Goal: Task Accomplishment & Management: Complete application form

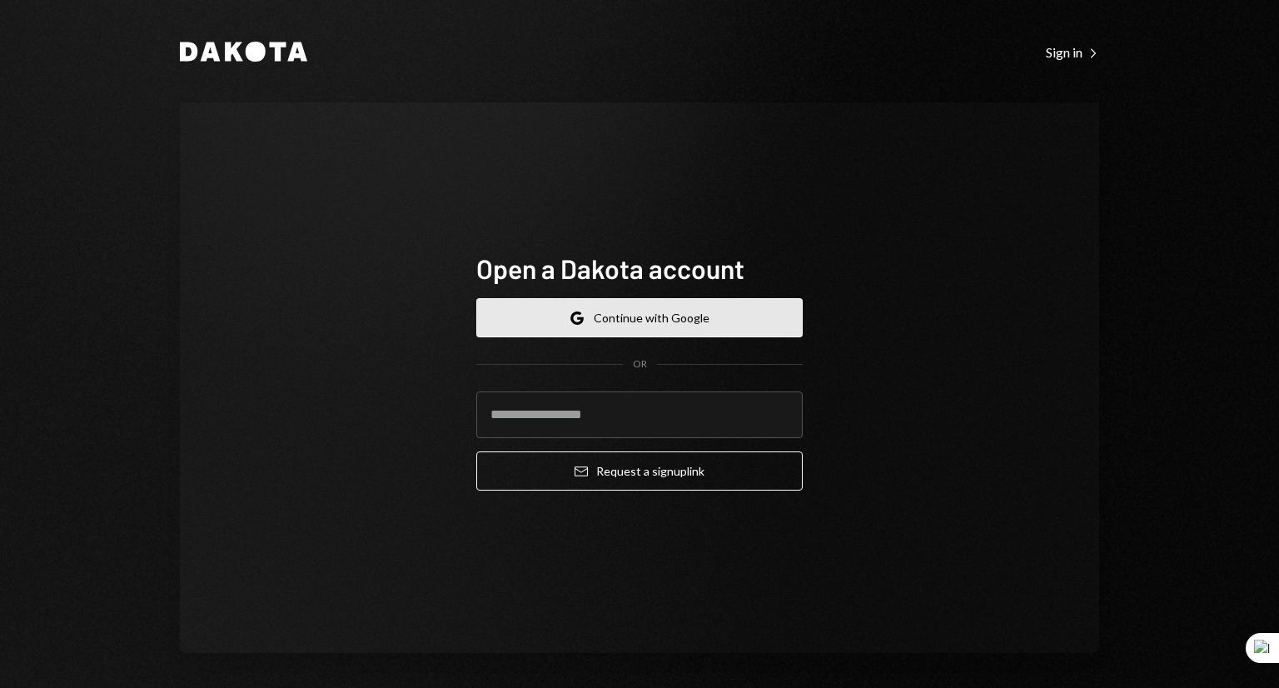
click at [663, 328] on button "Google Continue with Google" at bounding box center [639, 317] width 326 height 39
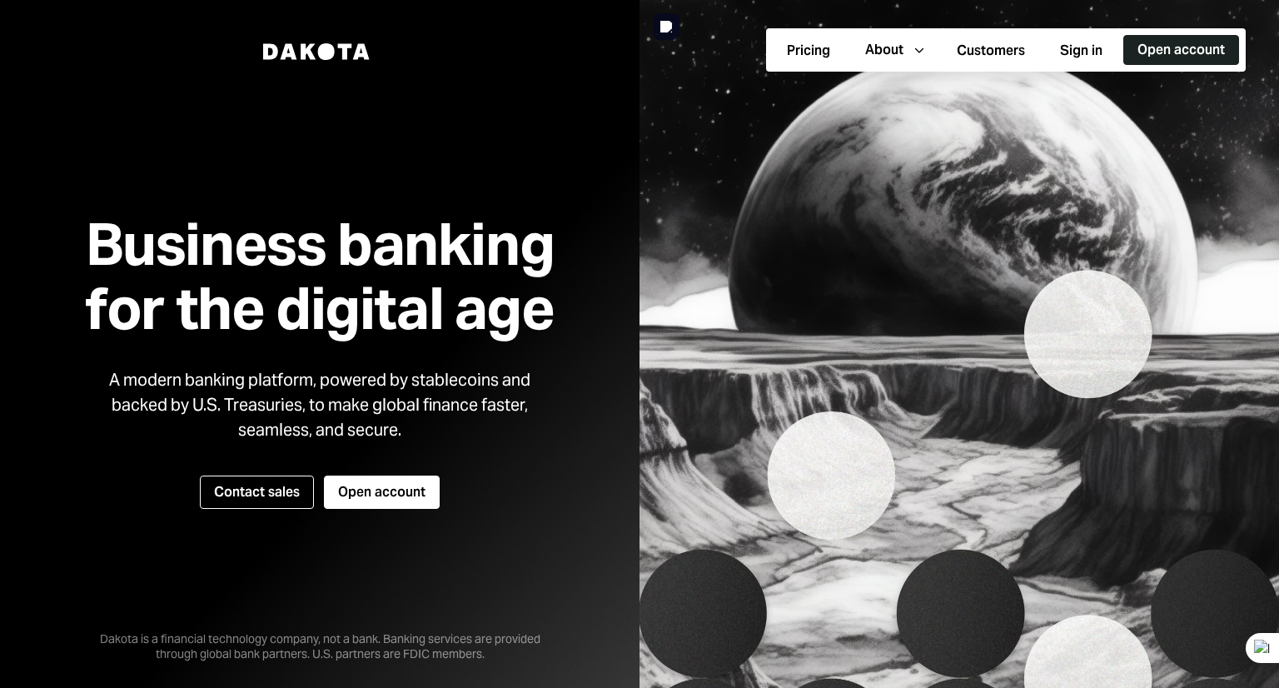
click at [1169, 43] on button "Open account" at bounding box center [1181, 50] width 116 height 30
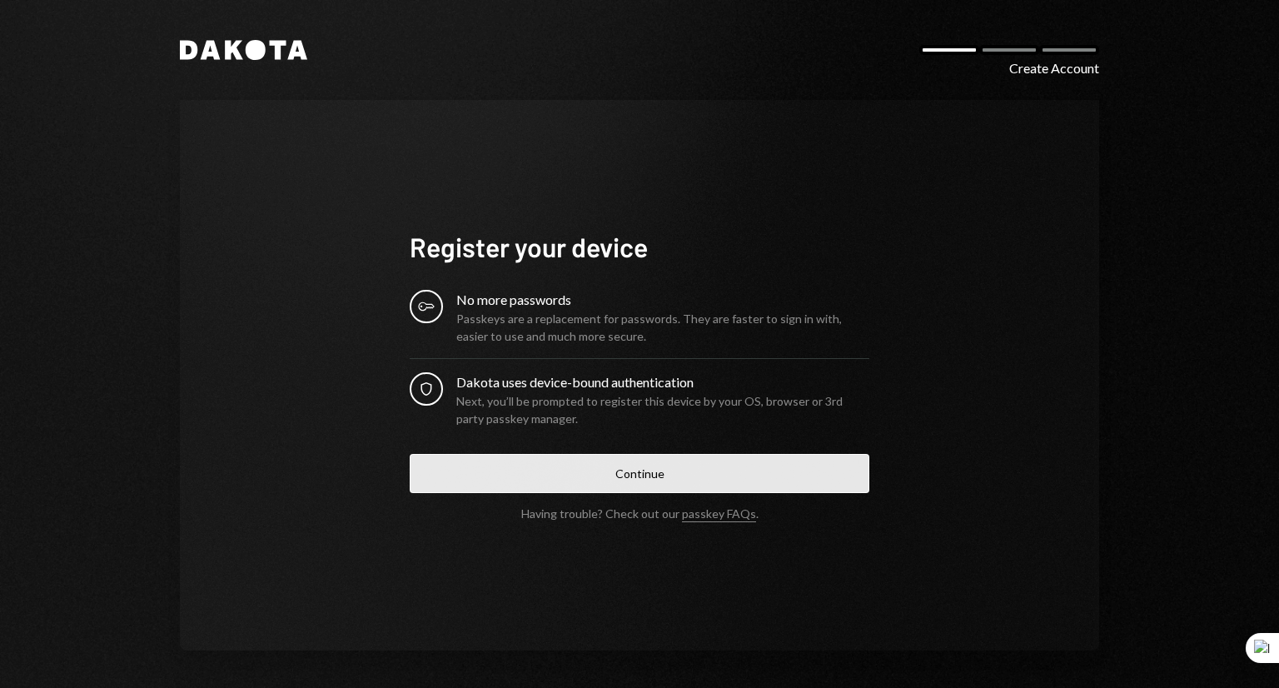
click at [586, 467] on button "Continue" at bounding box center [640, 473] width 460 height 39
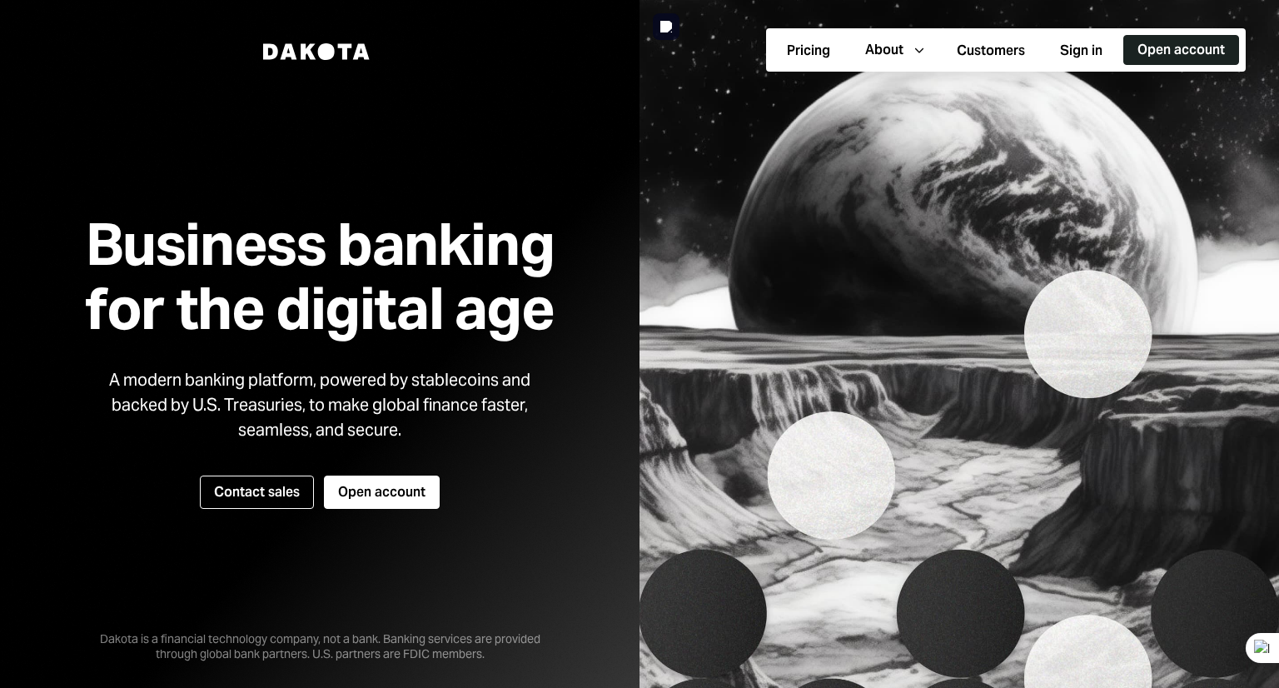
click at [1189, 45] on button "Open account" at bounding box center [1181, 50] width 116 height 30
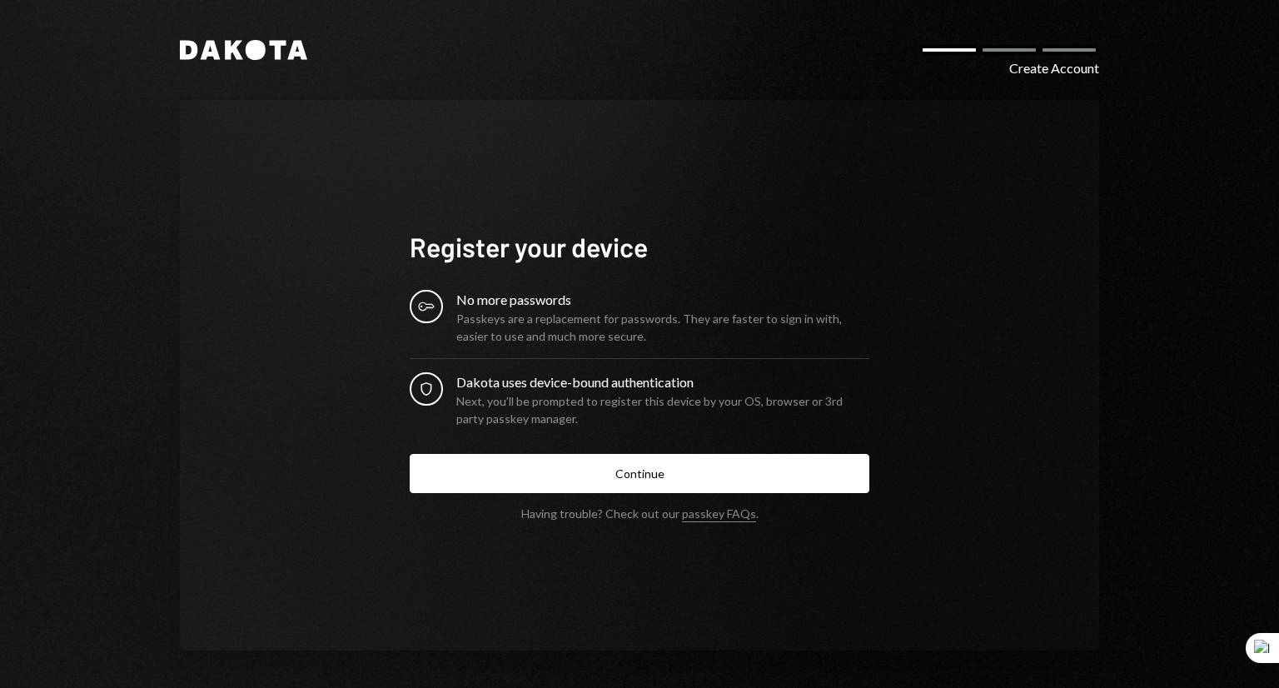
click at [559, 297] on div "No more passwords" at bounding box center [662, 300] width 413 height 20
click at [1012, 72] on div "Create Account" at bounding box center [1054, 68] width 90 height 20
click at [196, 36] on div "Dakota Create Account Register your device Key No more passwords Passkeys are a…" at bounding box center [639, 345] width 999 height 690
click at [202, 47] on icon at bounding box center [211, 50] width 20 height 19
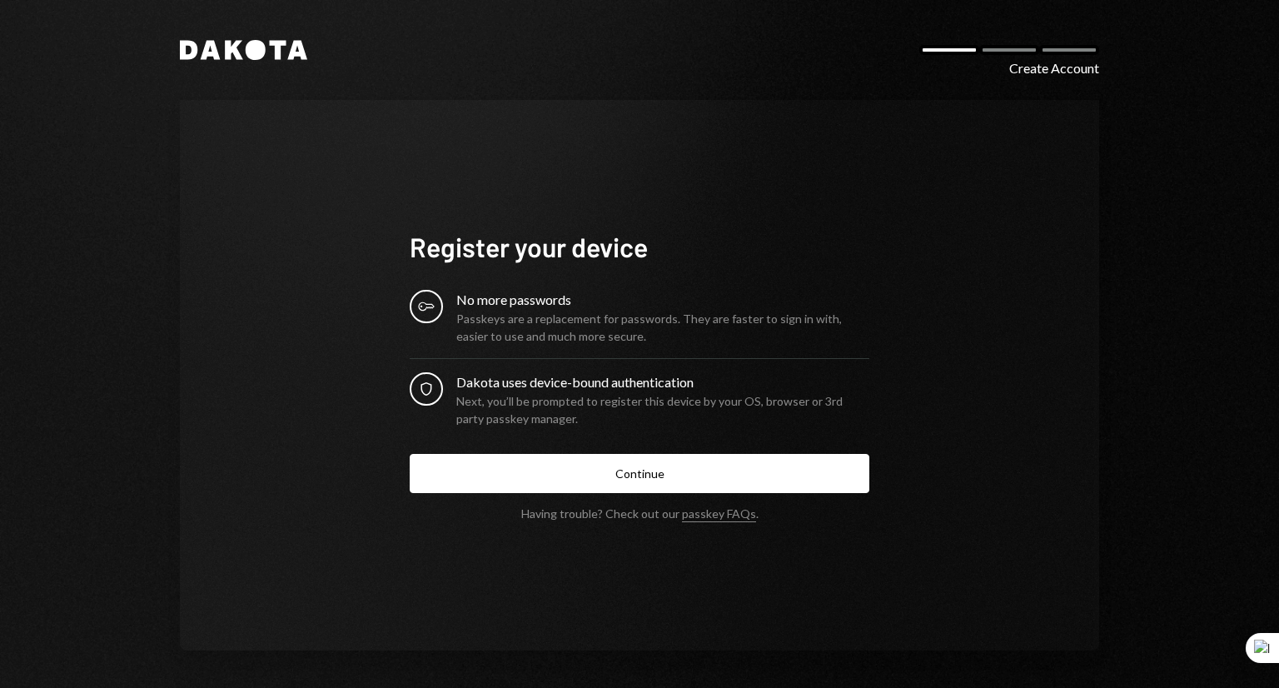
click at [293, 53] on icon at bounding box center [297, 50] width 20 height 19
drag, startPoint x: 293, startPoint y: 53, endPoint x: 241, endPoint y: 47, distance: 51.9
click at [290, 53] on icon at bounding box center [297, 50] width 20 height 19
click at [186, 47] on icon "Dakota" at bounding box center [243, 50] width 127 height 20
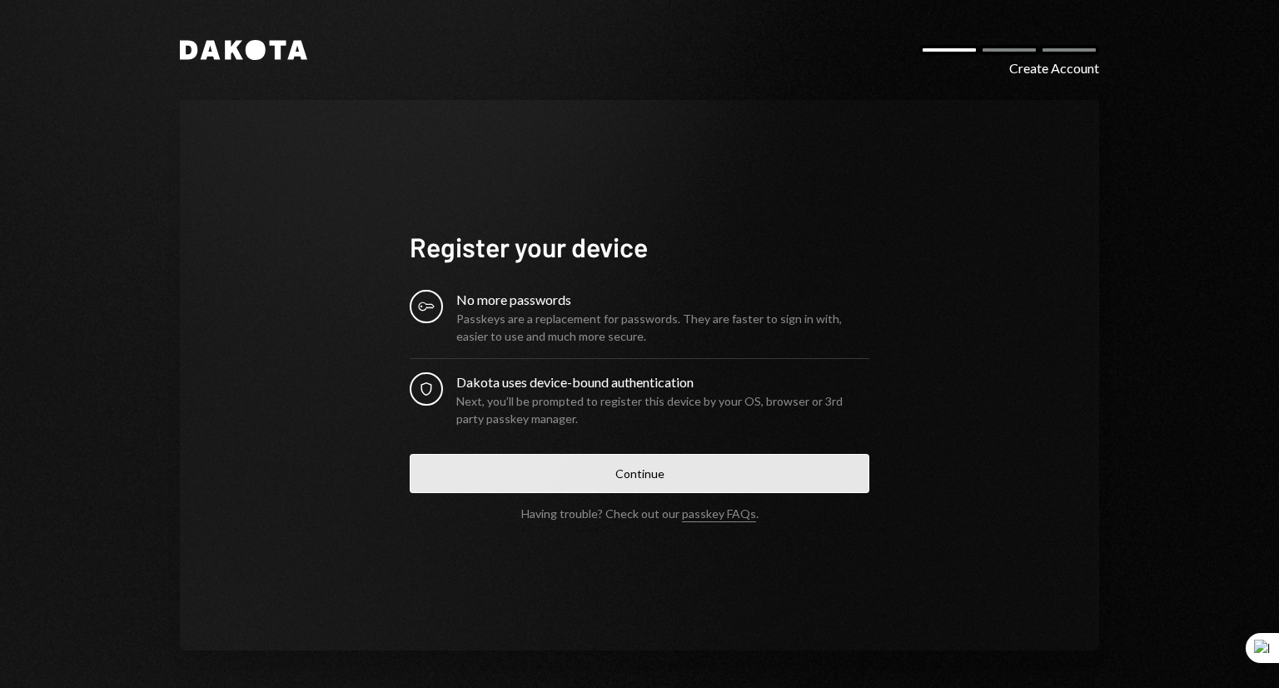
click at [705, 470] on button "Continue" at bounding box center [640, 473] width 460 height 39
